Goal: Find specific page/section: Locate a particular part of the current website

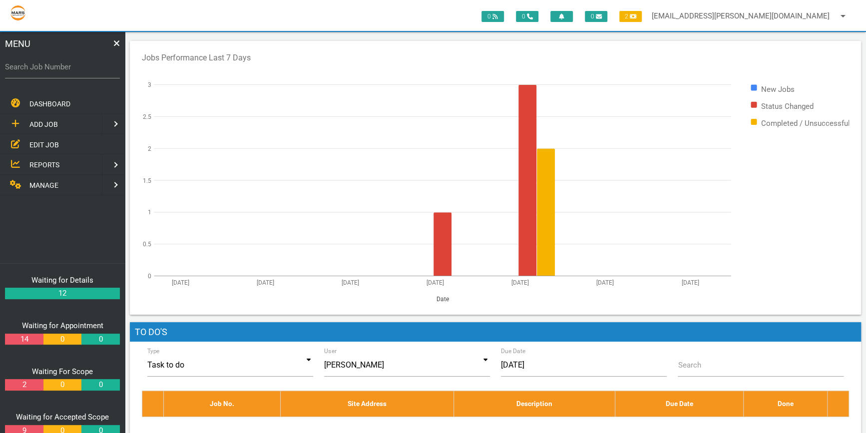
click at [29, 70] on label "Search Job Number" at bounding box center [62, 66] width 115 height 11
click at [29, 70] on input "Search Job Number" at bounding box center [62, 66] width 115 height 23
click at [26, 65] on label "Search Job Number" at bounding box center [62, 66] width 115 height 11
click at [26, 65] on input "Search Job Number" at bounding box center [62, 66] width 115 height 23
type input "1781"
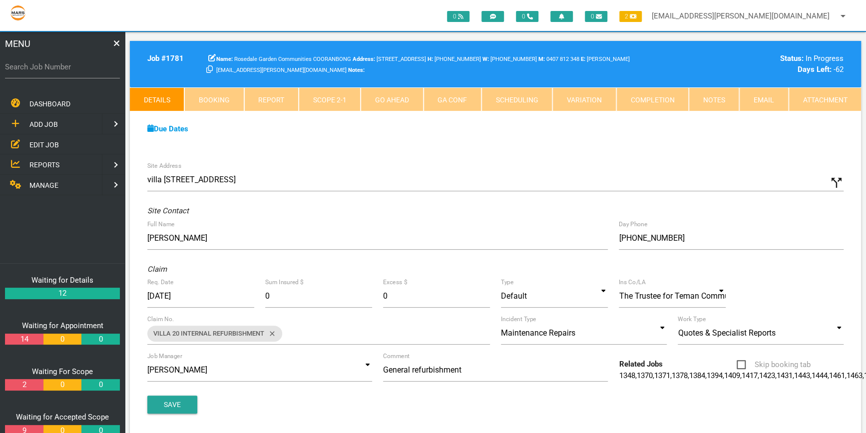
click at [328, 101] on link "Scope 2 - 1" at bounding box center [330, 99] width 62 height 24
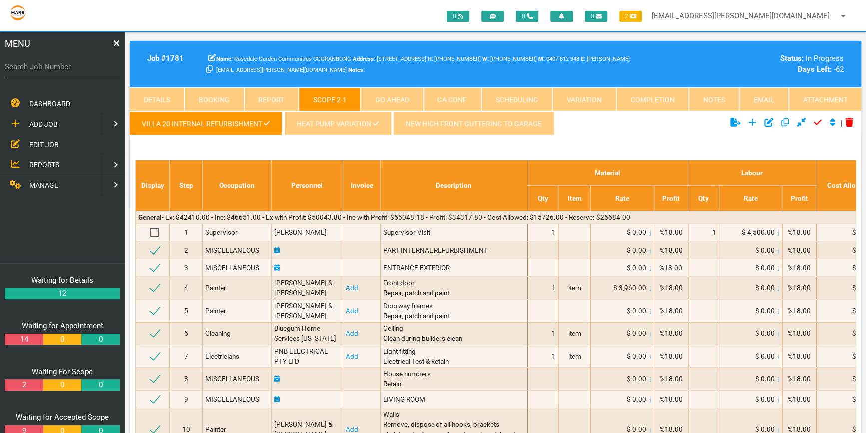
click at [459, 119] on link "New high front guttering to garage" at bounding box center [473, 123] width 161 height 24
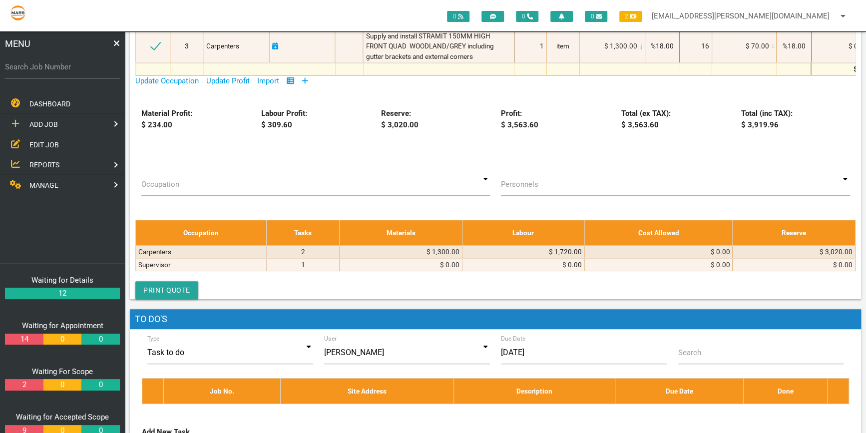
scroll to position [272, 0]
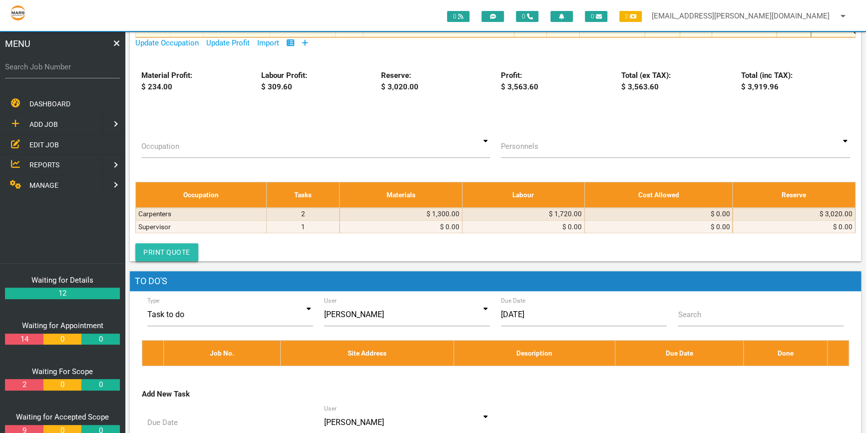
click at [171, 252] on link "Print Quote" at bounding box center [166, 252] width 63 height 18
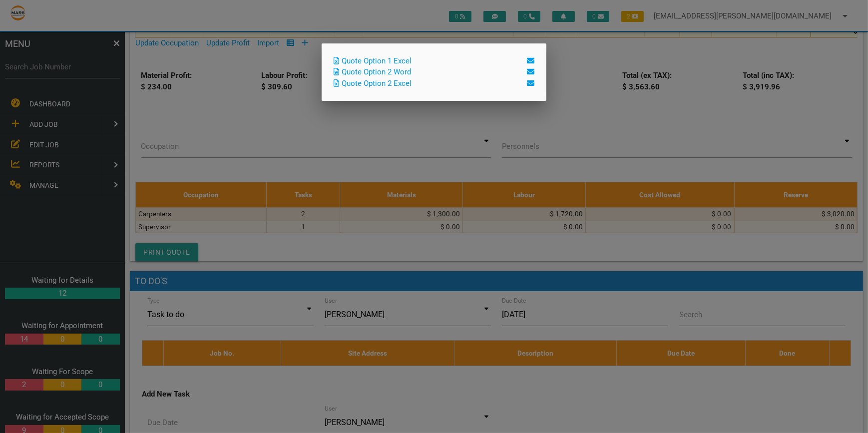
click at [404, 76] on link "Quote Option 2 Word" at bounding box center [371, 71] width 77 height 9
click at [364, 80] on link "Quote Option 2 Excel" at bounding box center [372, 83] width 78 height 9
click at [409, 68] on link "Quote Option 2 Word" at bounding box center [371, 71] width 77 height 9
drag, startPoint x: 797, startPoint y: 114, endPoint x: 814, endPoint y: 81, distance: 37.5
click at [797, 114] on div at bounding box center [434, 162] width 868 height 541
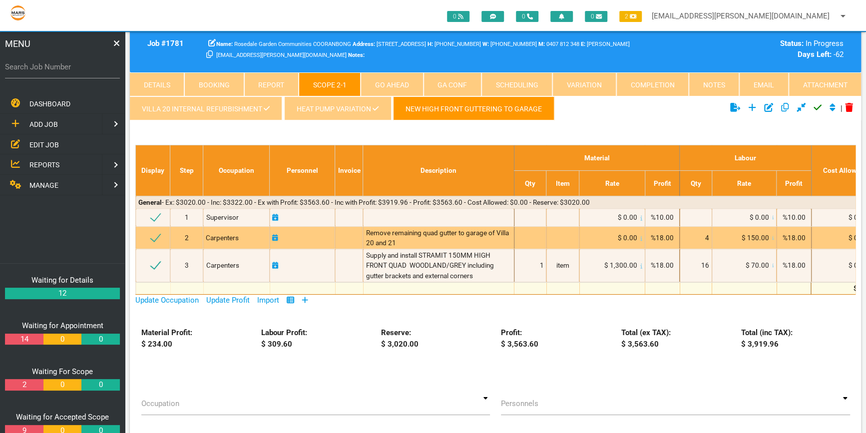
scroll to position [0, 0]
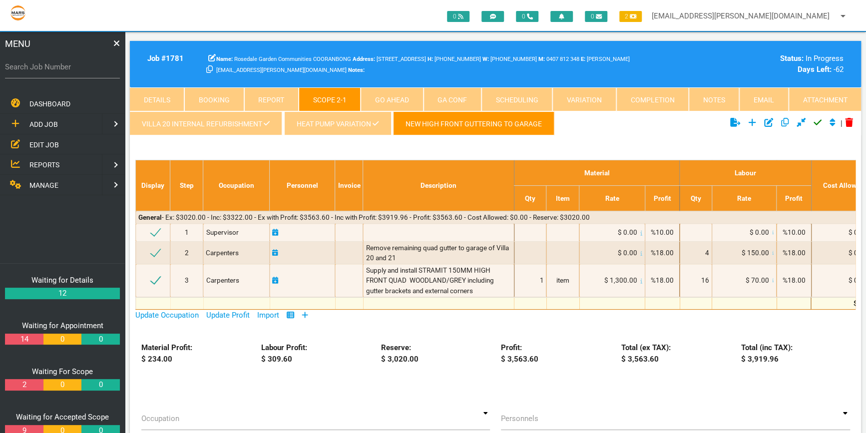
click at [826, 95] on link "Attachment" at bounding box center [824, 99] width 72 height 24
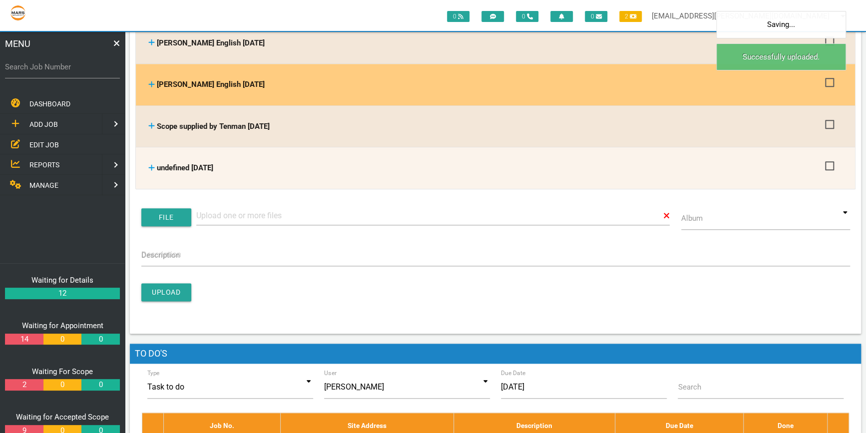
scroll to position [635, 0]
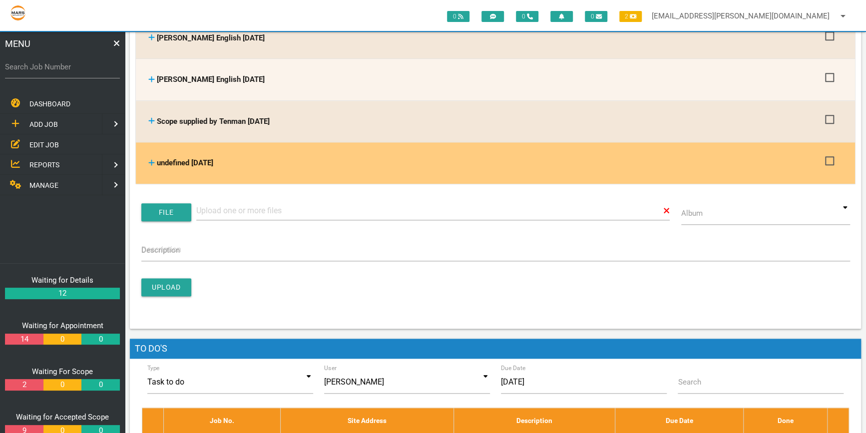
click at [194, 158] on span "undefined [DATE]" at bounding box center [185, 162] width 56 height 9
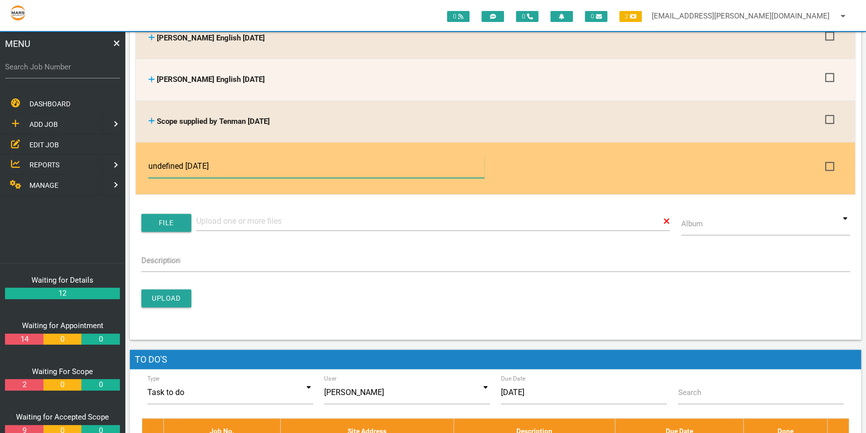
click at [188, 160] on input "undefined [DATE]" at bounding box center [315, 166] width 335 height 23
type input "Gutter quote emailed to [PERSON_NAME] [DATE]"
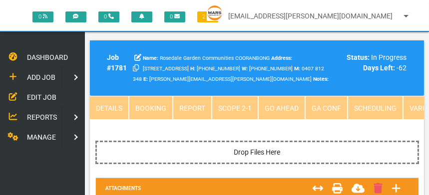
scroll to position [44, 0]
